Goal: Information Seeking & Learning: Learn about a topic

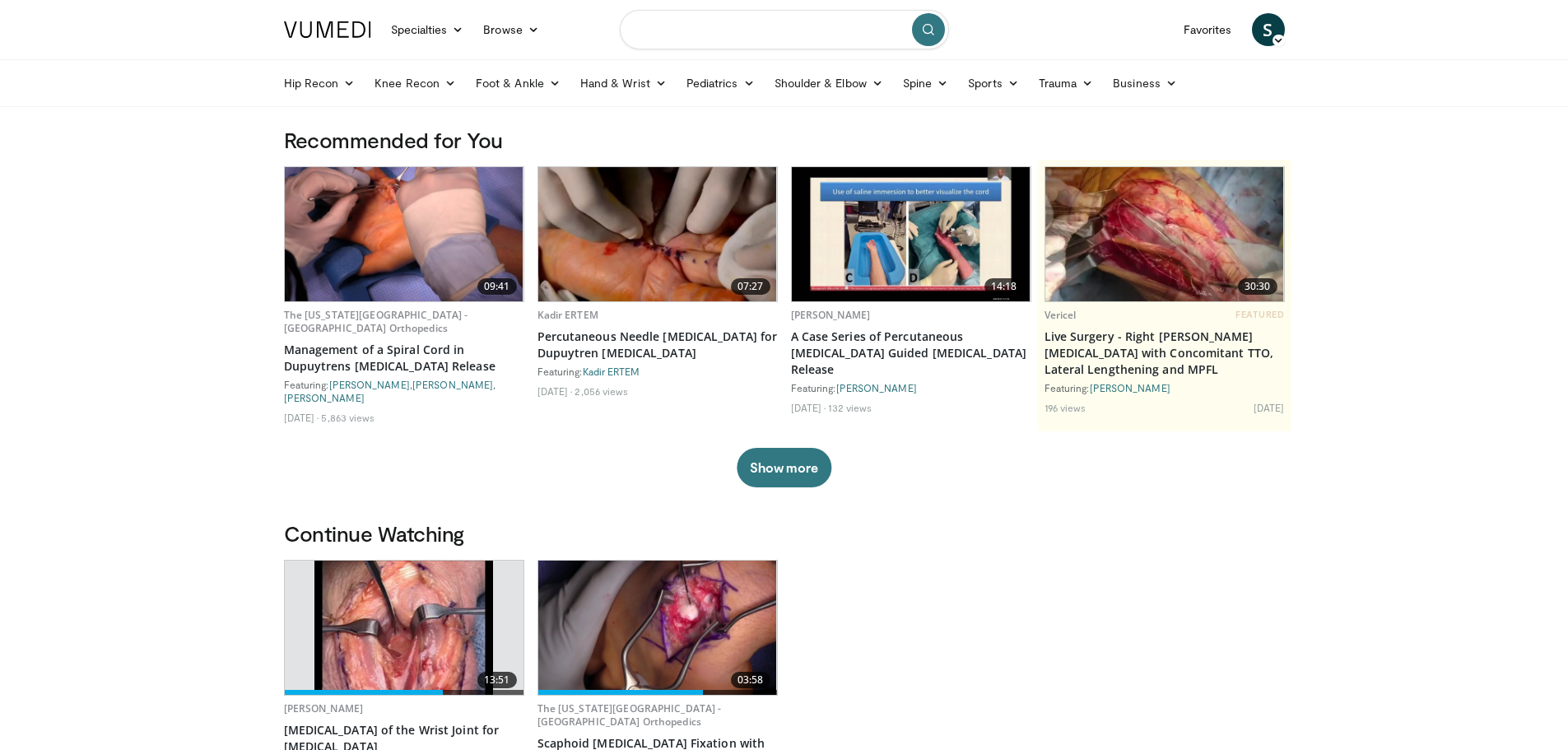
click at [702, 25] on input "Search topics, interventions" at bounding box center [784, 29] width 329 height 40
type input "**********"
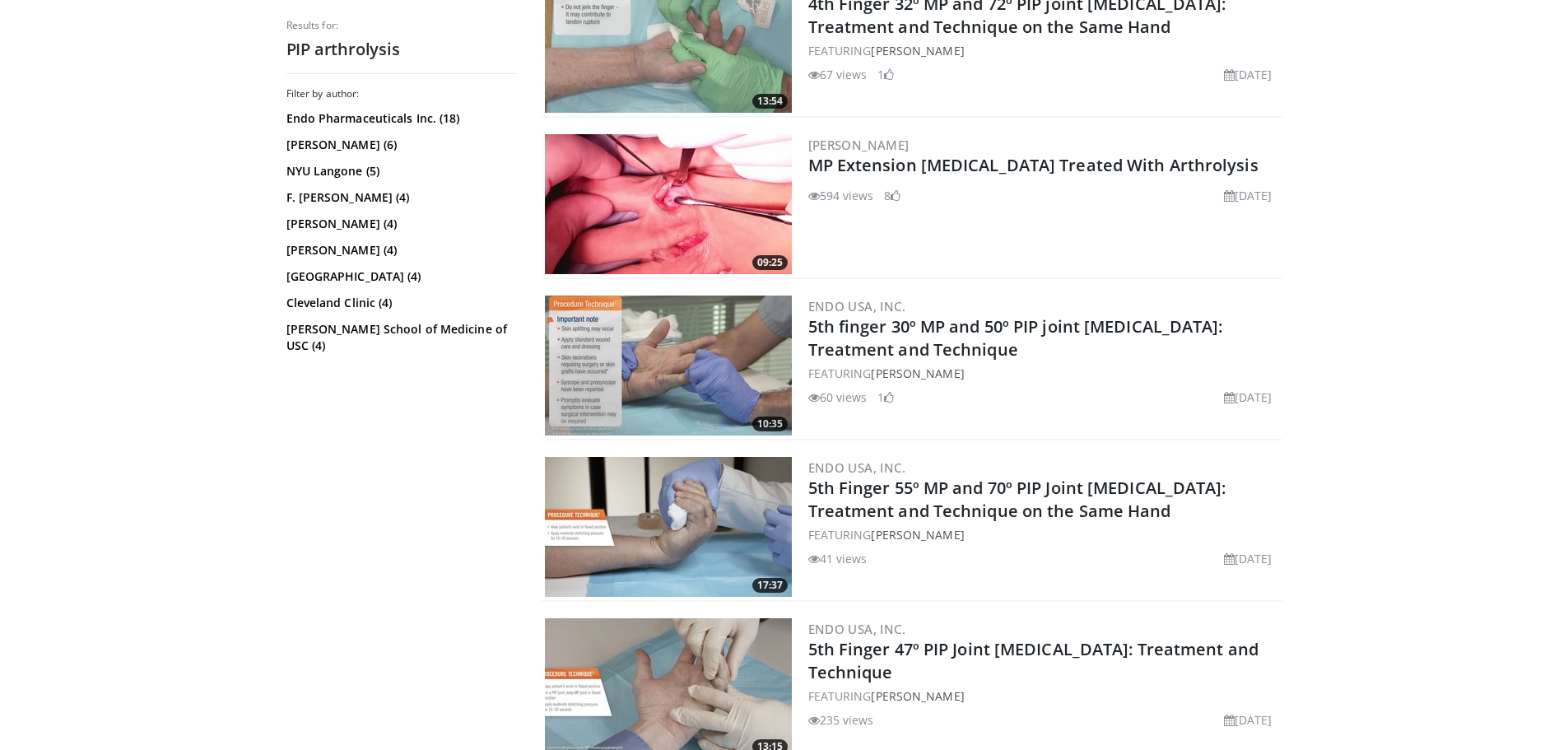
scroll to position [740, 0]
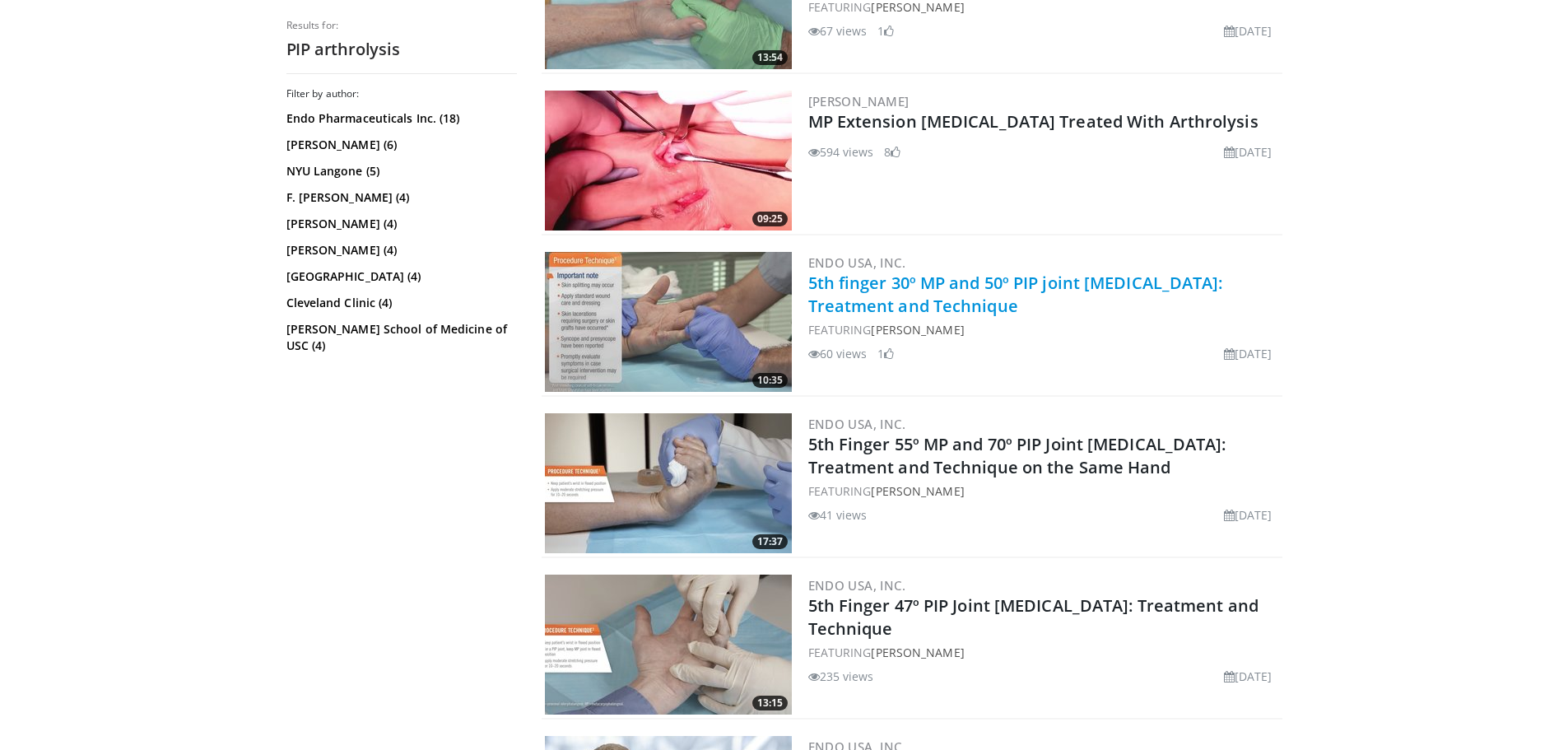
click at [911, 291] on link "5th finger 30º MP and 50º PIP joint contractures: Treatment and Technique" at bounding box center [1016, 295] width 415 height 46
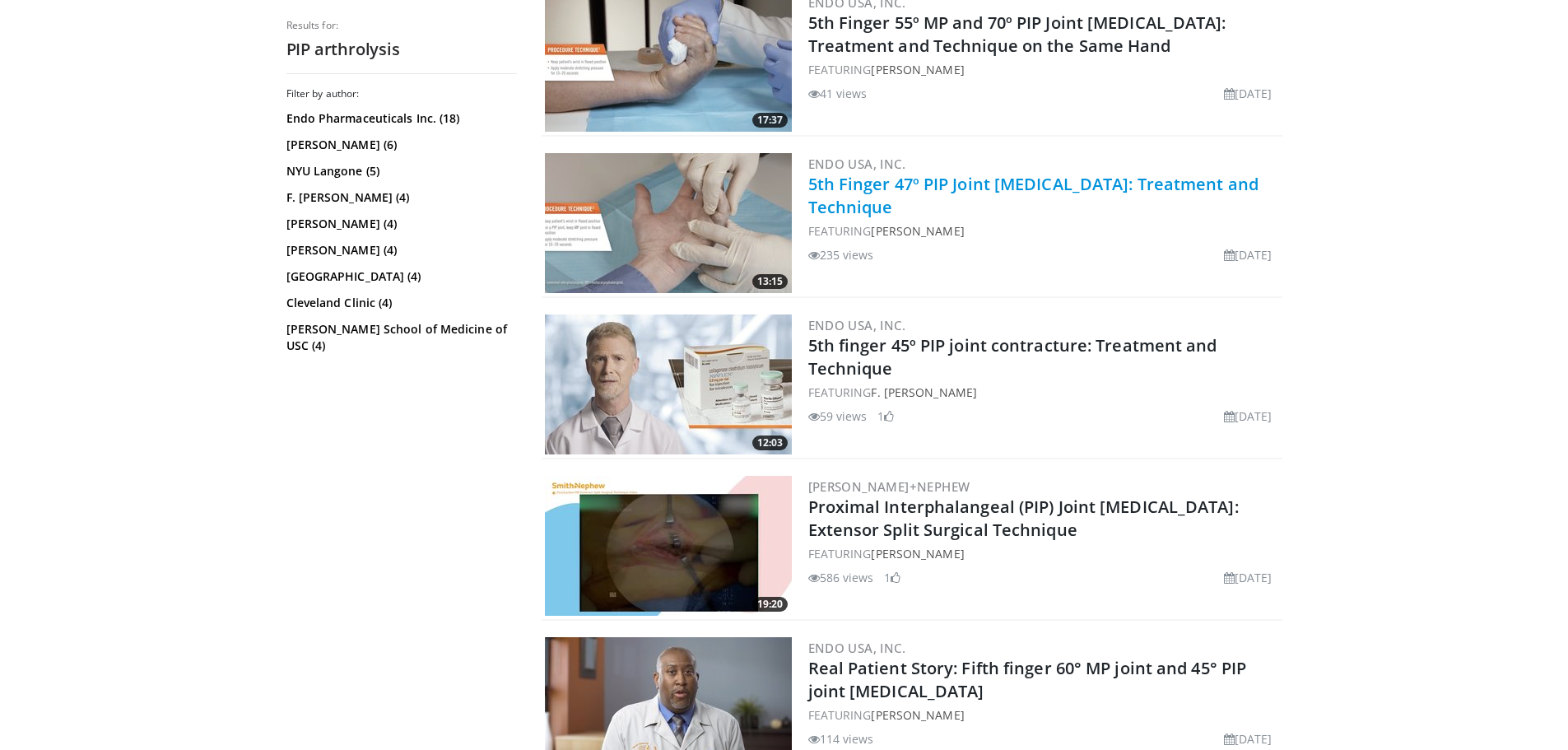
scroll to position [1317, 0]
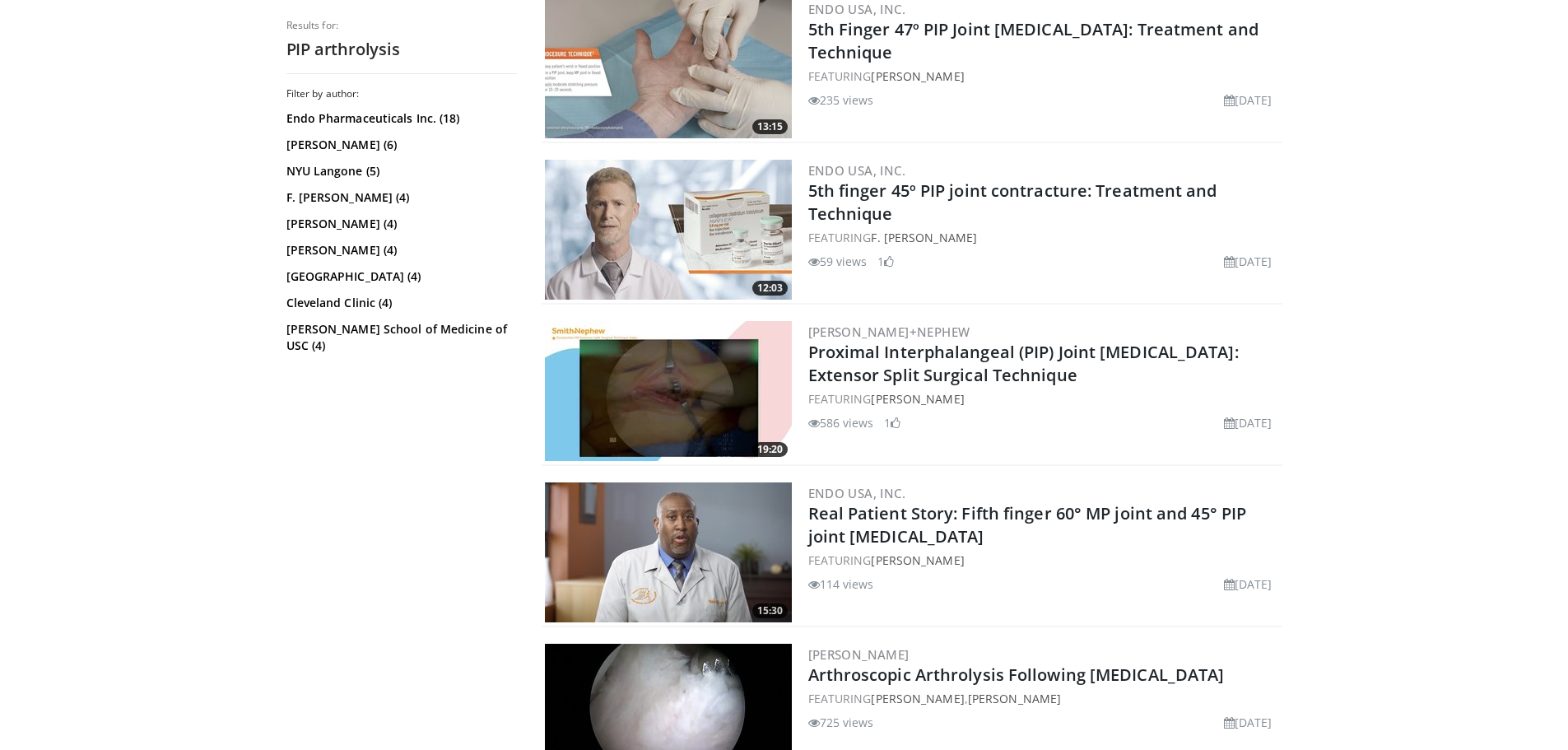
click at [685, 222] on img at bounding box center [668, 229] width 247 height 140
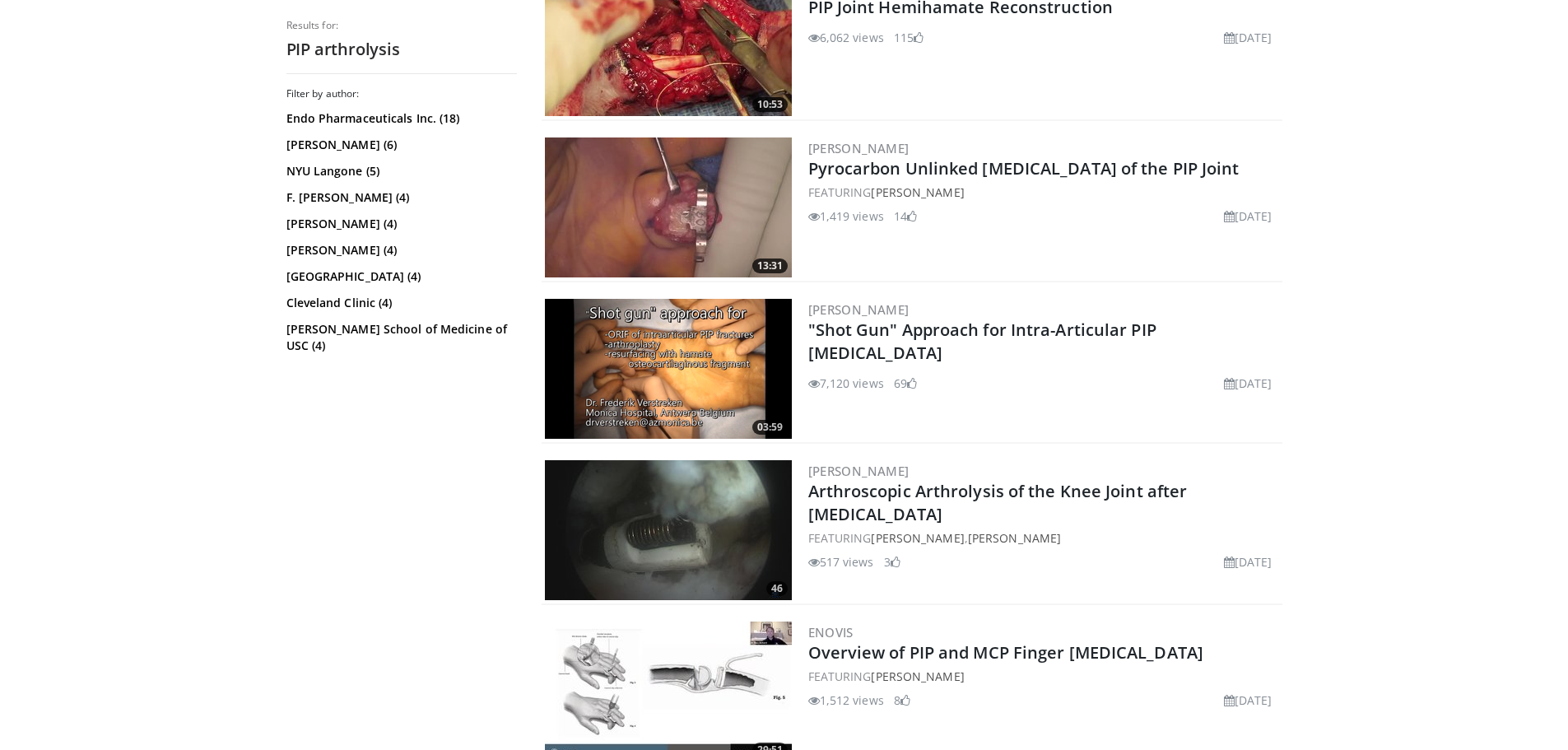
scroll to position [2470, 0]
click at [720, 400] on img at bounding box center [668, 367] width 247 height 140
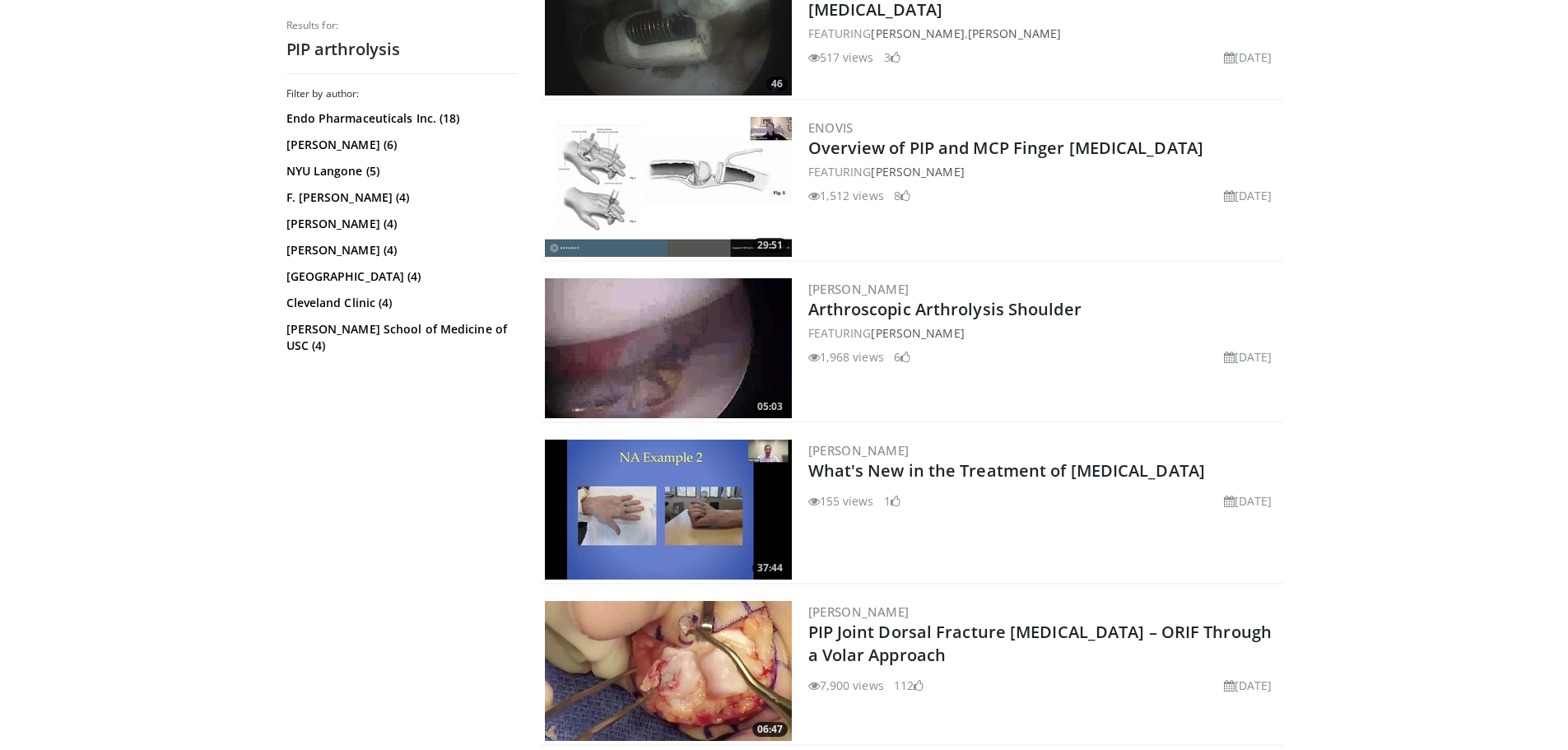
scroll to position [2764, 0]
